Goal: Check status

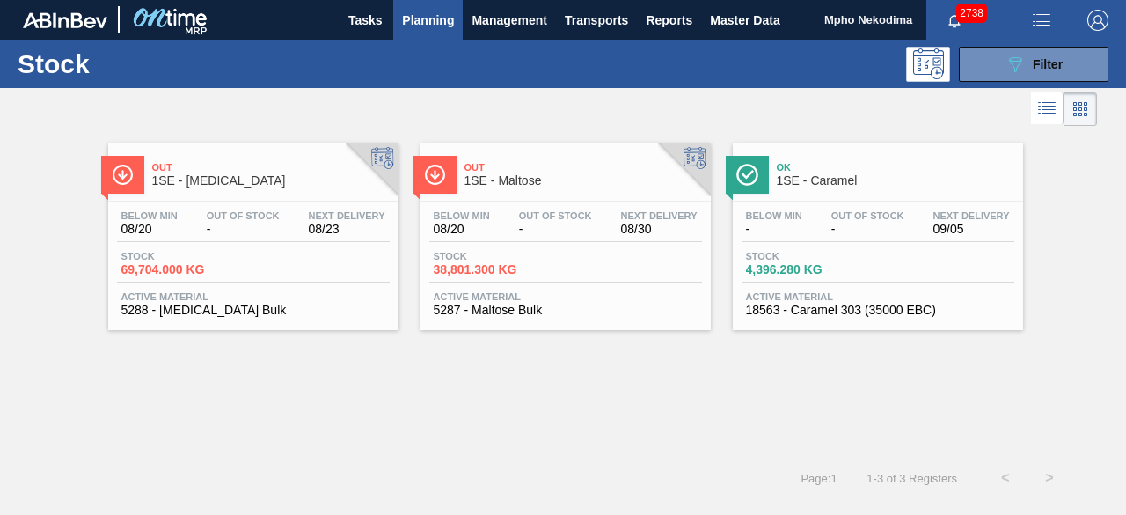
click at [181, 305] on span "5288 - [MEDICAL_DATA] Bulk" at bounding box center [253, 310] width 264 height 13
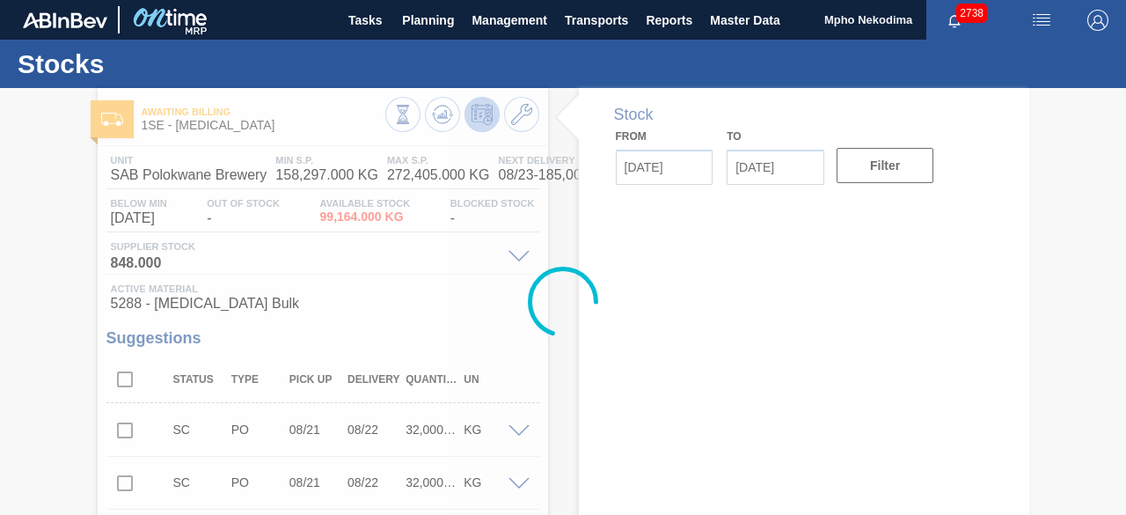
type input "[DATE]"
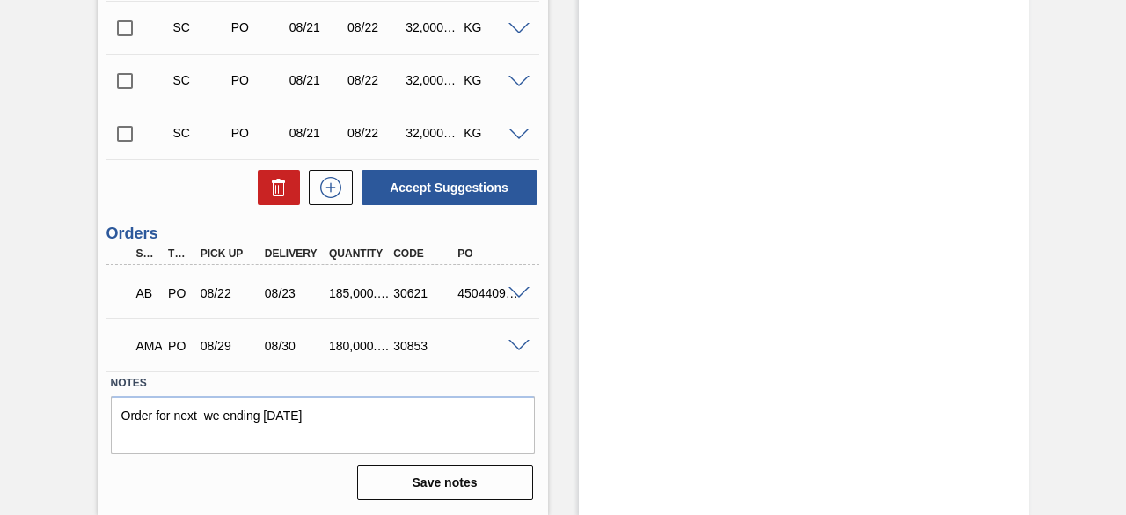
scroll to position [528, 0]
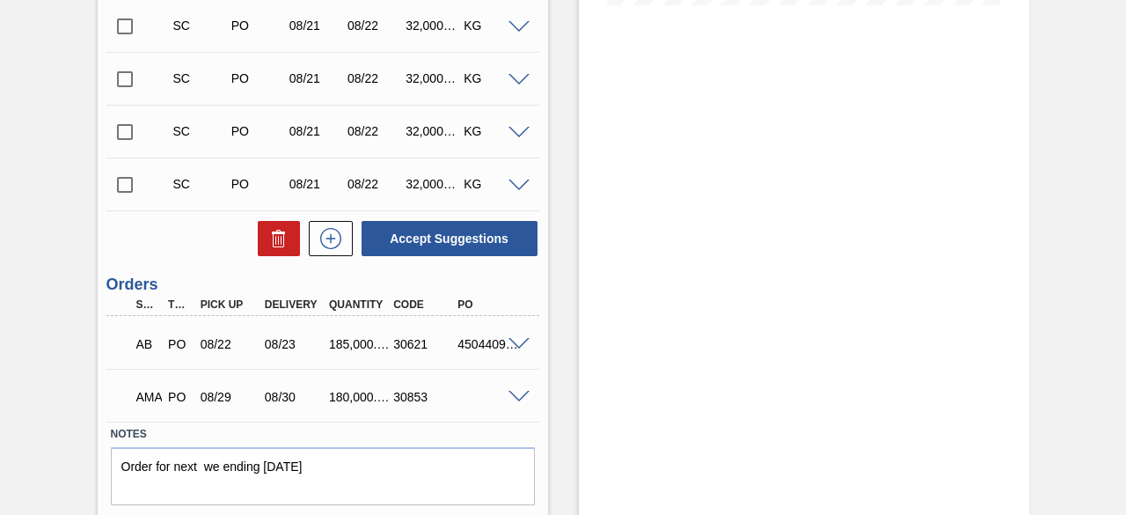
scroll to position [499, 0]
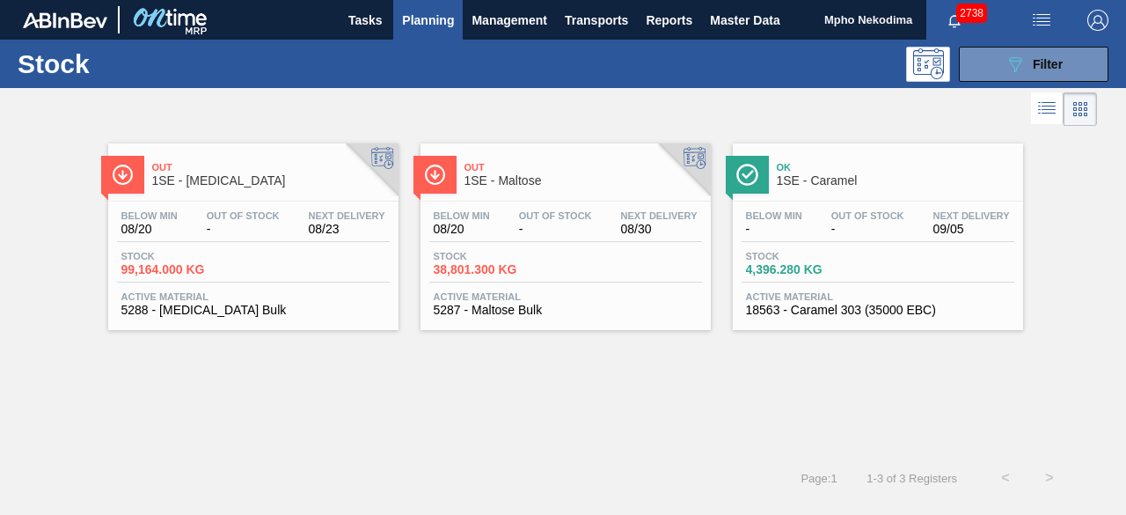
click at [480, 295] on span "Active Material" at bounding box center [566, 296] width 264 height 11
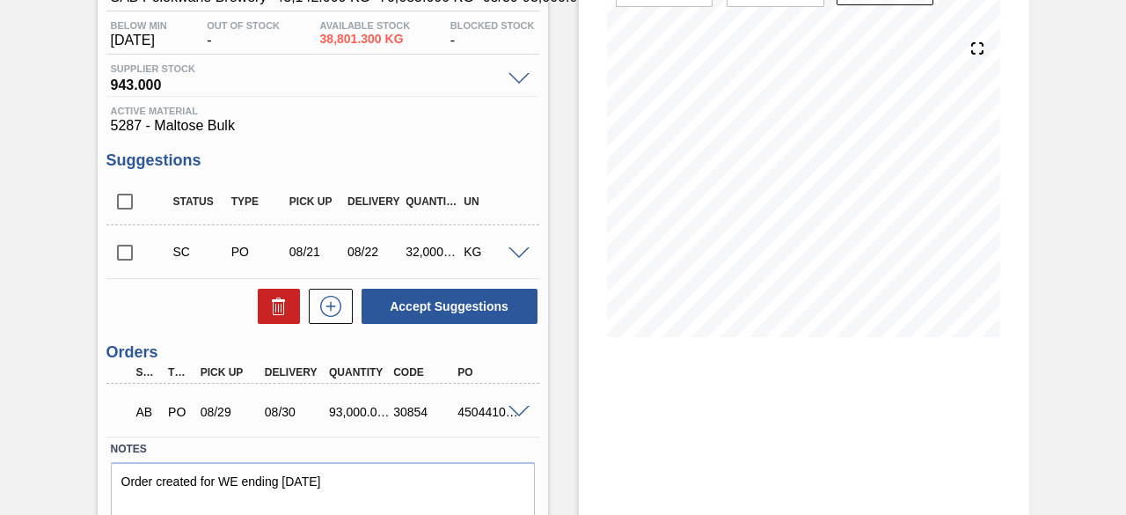
scroll to position [245, 0]
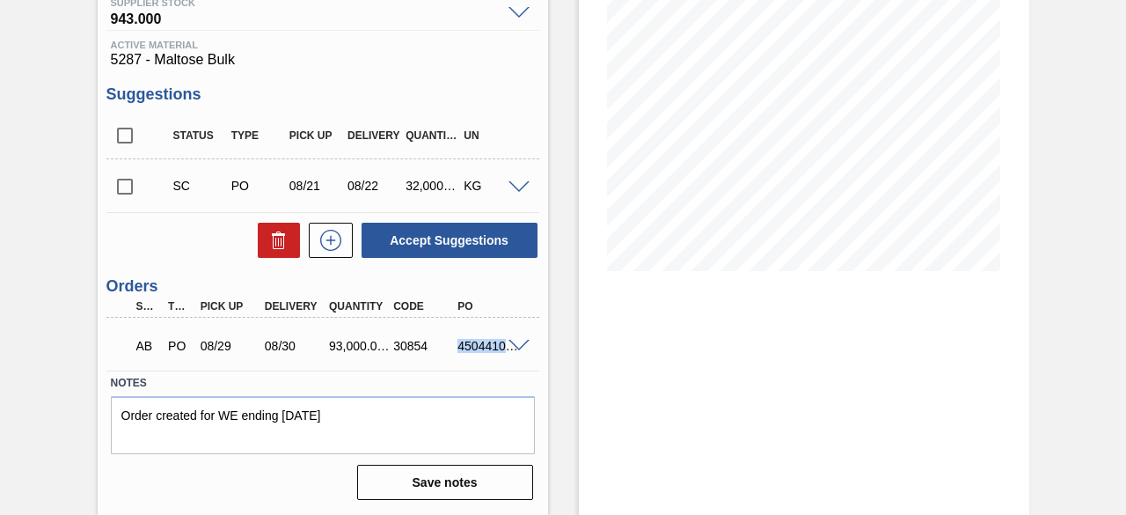
drag, startPoint x: 457, startPoint y: 342, endPoint x: 515, endPoint y: 345, distance: 58.1
click at [515, 345] on div "AB PO 08/29 08/30 93,000.000 30854 4504410885" at bounding box center [322, 344] width 433 height 44
copy div "4504410885"
